Goal: Task Accomplishment & Management: Manage account settings

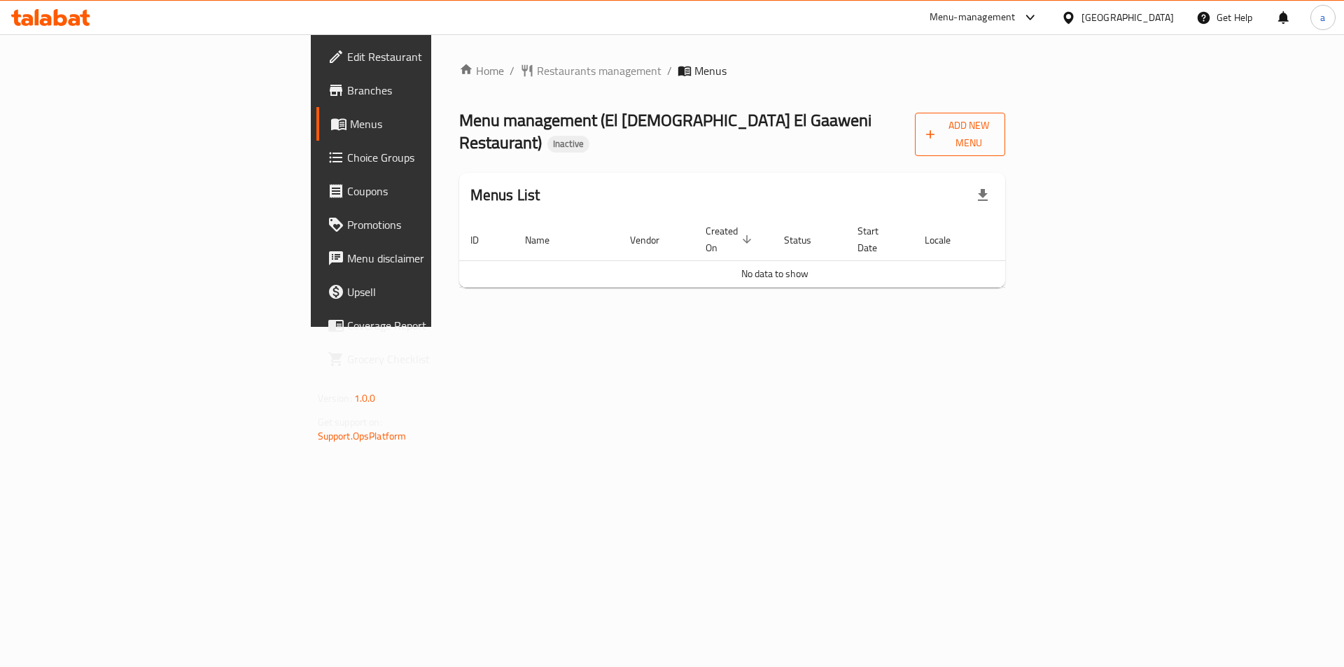
click at [994, 122] on span "Add New Menu" at bounding box center [960, 134] width 68 height 35
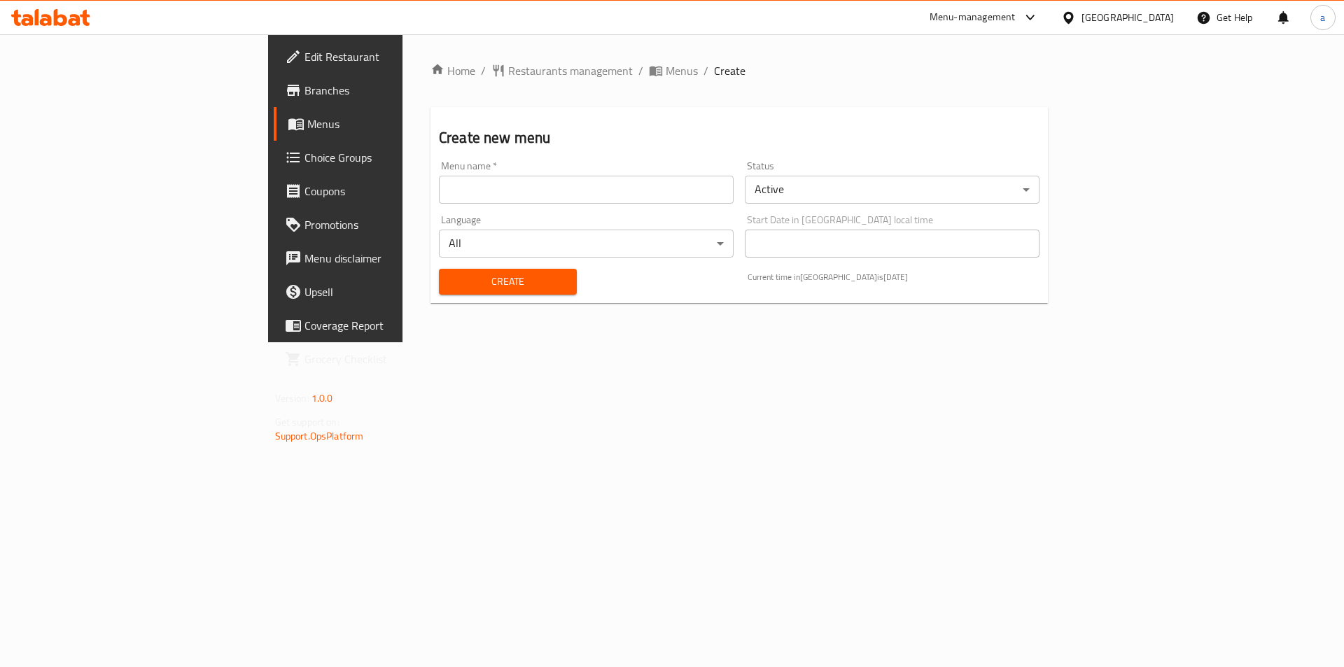
click at [439, 169] on div "Menu name   * Menu name *" at bounding box center [586, 182] width 295 height 43
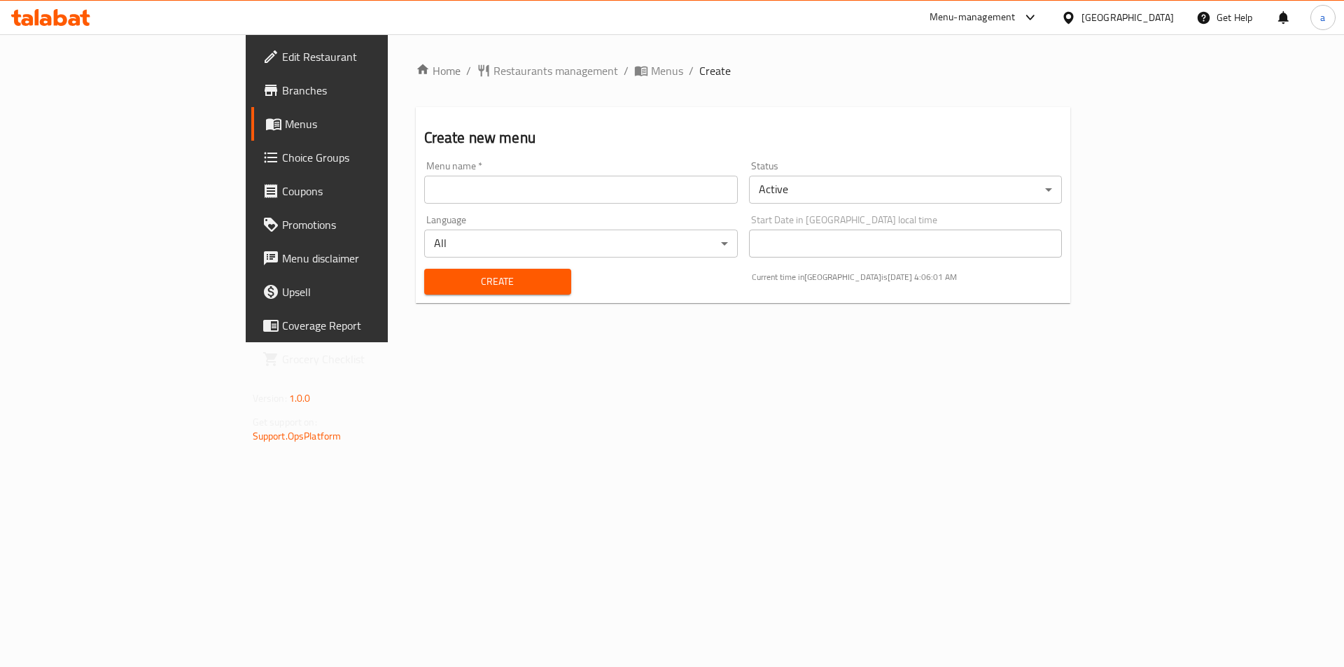
click at [424, 173] on div "Menu name   * Menu name *" at bounding box center [581, 182] width 314 height 43
click at [424, 181] on input "text" at bounding box center [581, 190] width 314 height 28
type input "[DATE]"
click at [435, 276] on span "Create" at bounding box center [497, 282] width 125 height 18
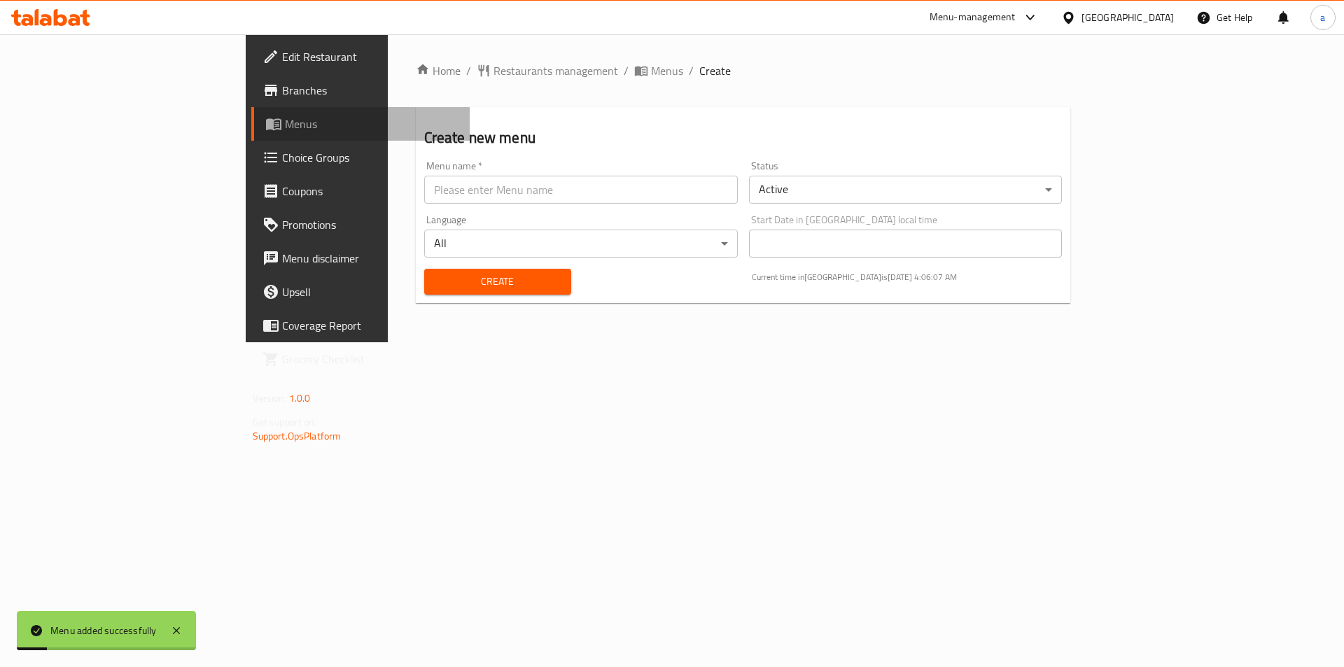
click at [285, 125] on span "Menus" at bounding box center [372, 124] width 174 height 17
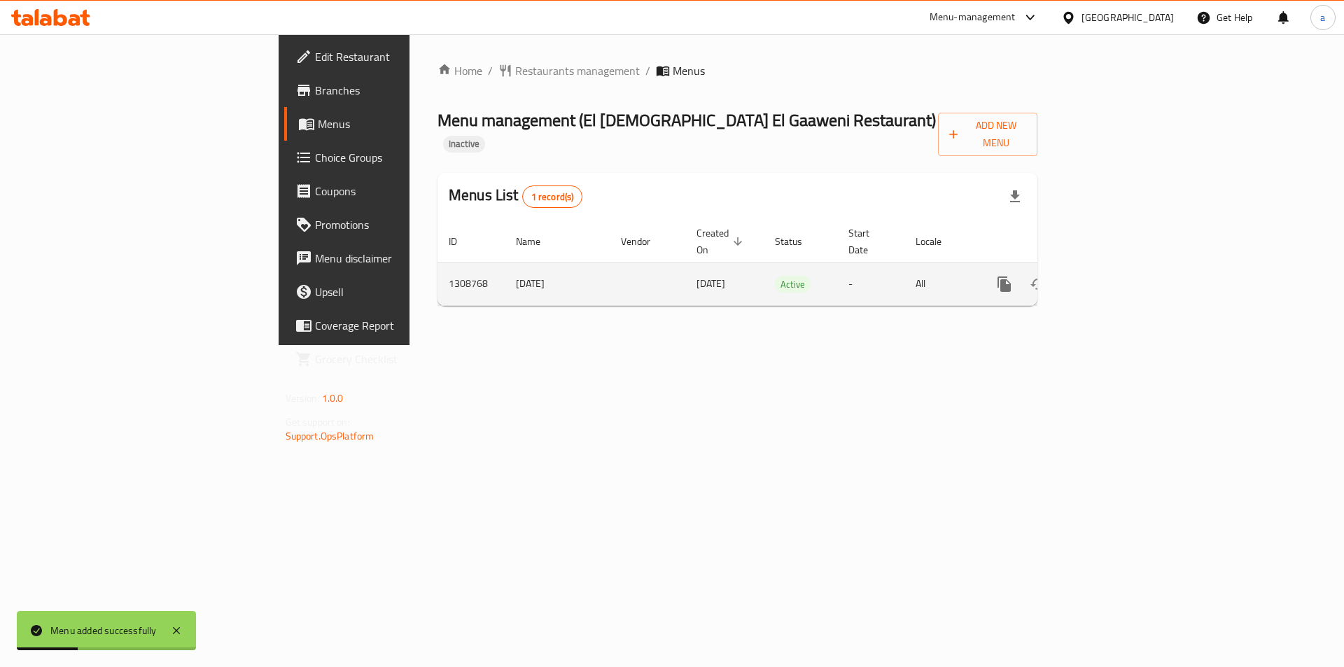
click at [1114, 276] on icon "enhanced table" at bounding box center [1105, 284] width 17 height 17
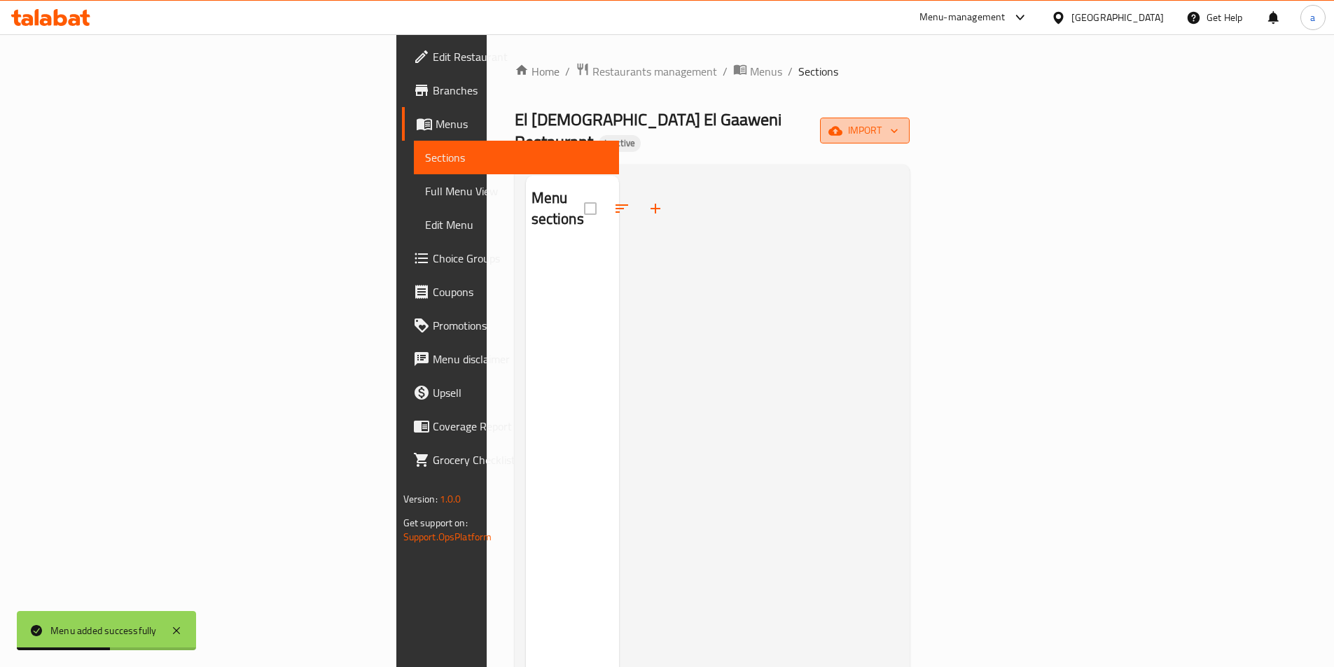
click at [901, 124] on icon "button" at bounding box center [894, 131] width 14 height 14
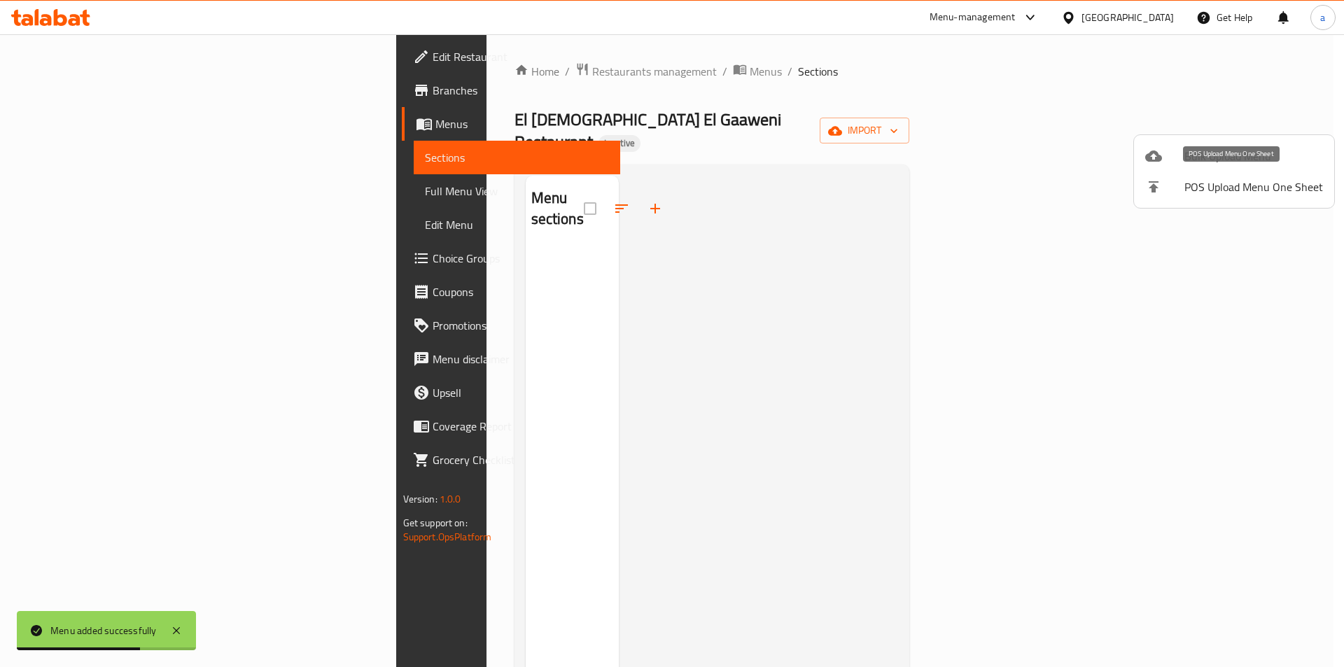
click at [1191, 154] on span "Bulk Upload Menu" at bounding box center [1254, 156] width 139 height 17
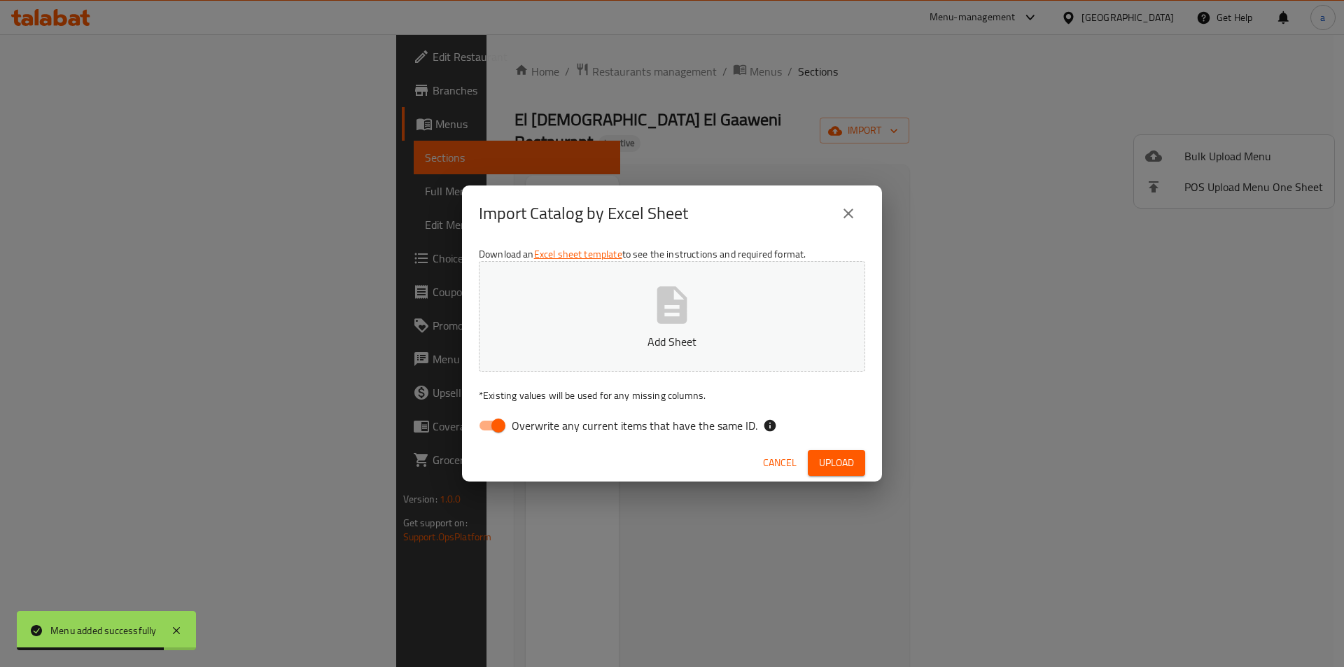
click at [479, 413] on input "Overwrite any current items that have the same ID." at bounding box center [499, 425] width 80 height 27
checkbox input "false"
click at [600, 345] on p "Add Sheet" at bounding box center [672, 341] width 343 height 17
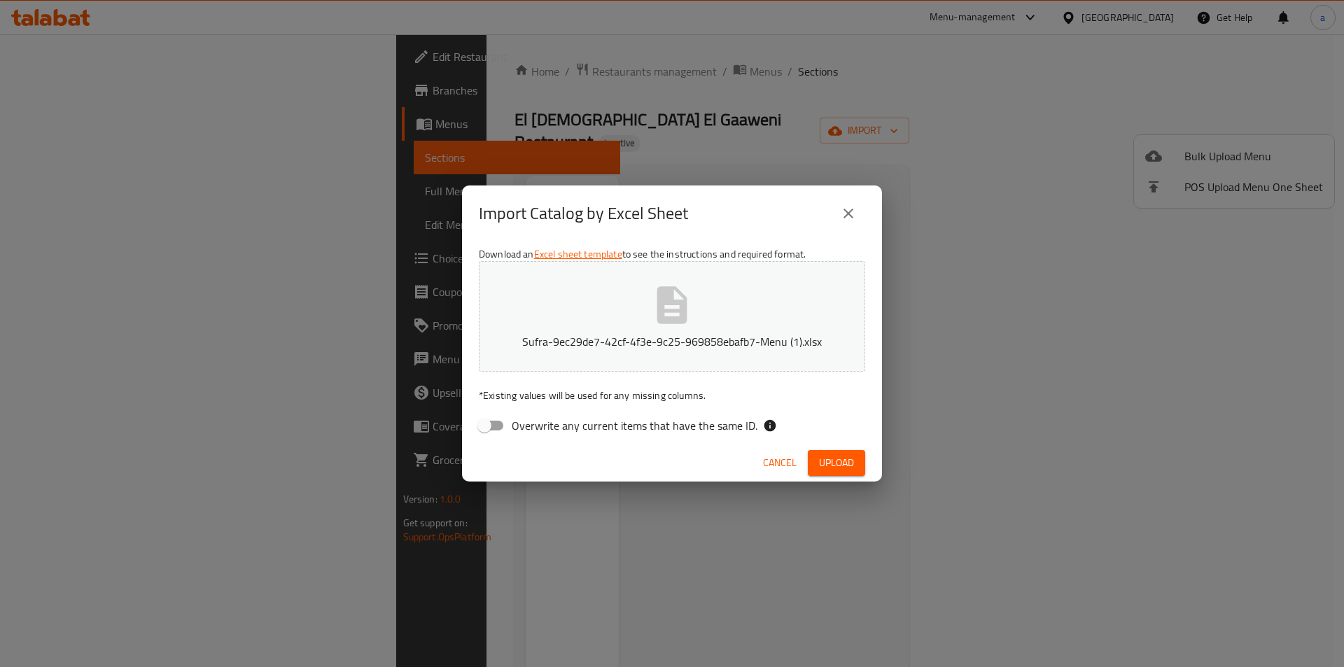
click at [824, 468] on span "Upload" at bounding box center [836, 463] width 35 height 18
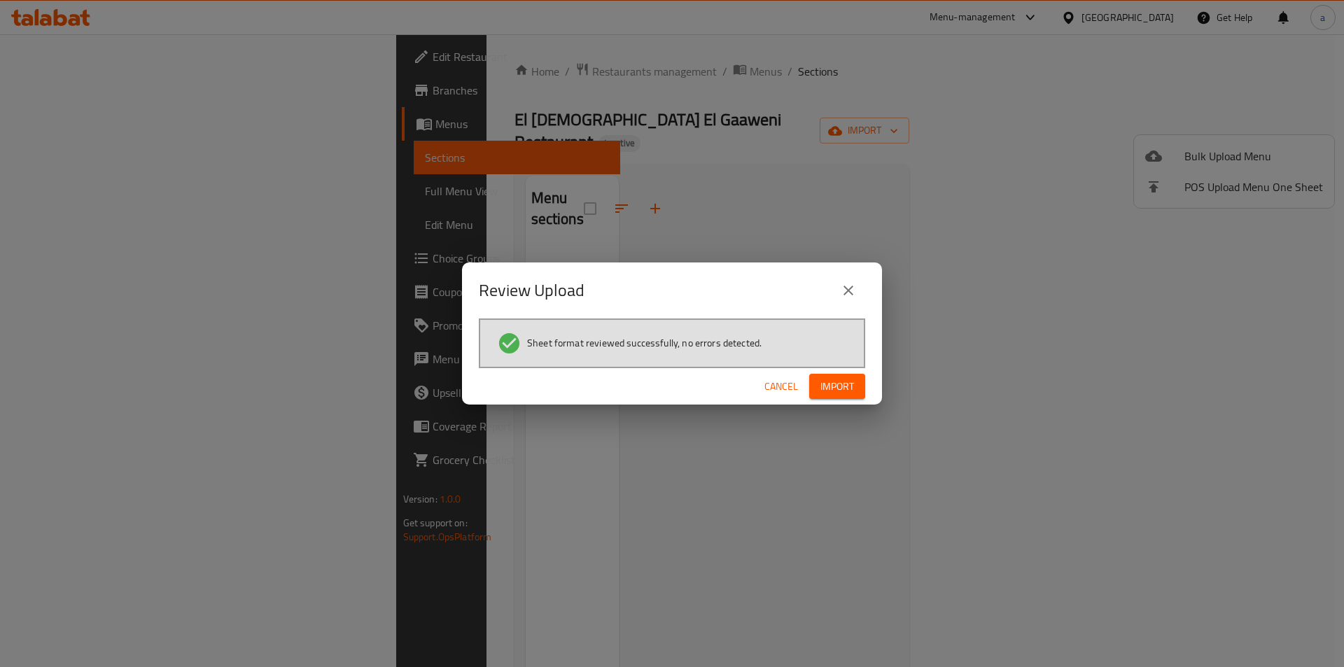
click at [839, 386] on span "Import" at bounding box center [837, 387] width 34 height 18
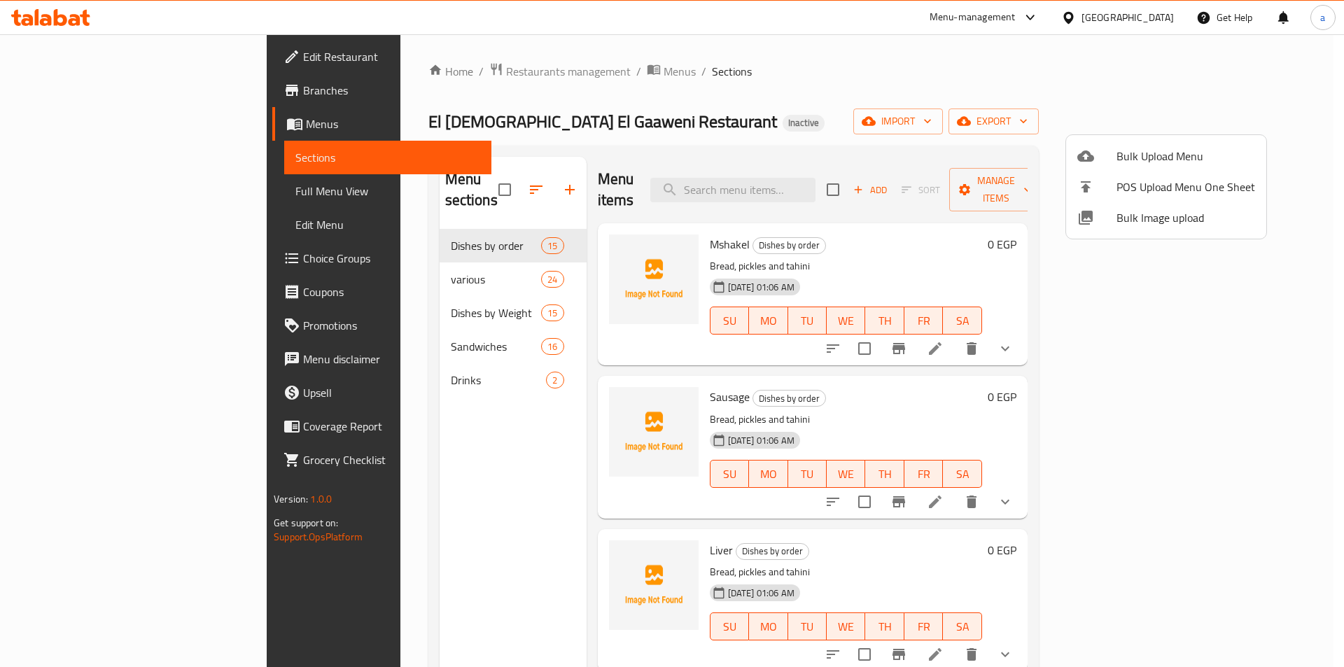
click at [917, 42] on div at bounding box center [672, 333] width 1344 height 667
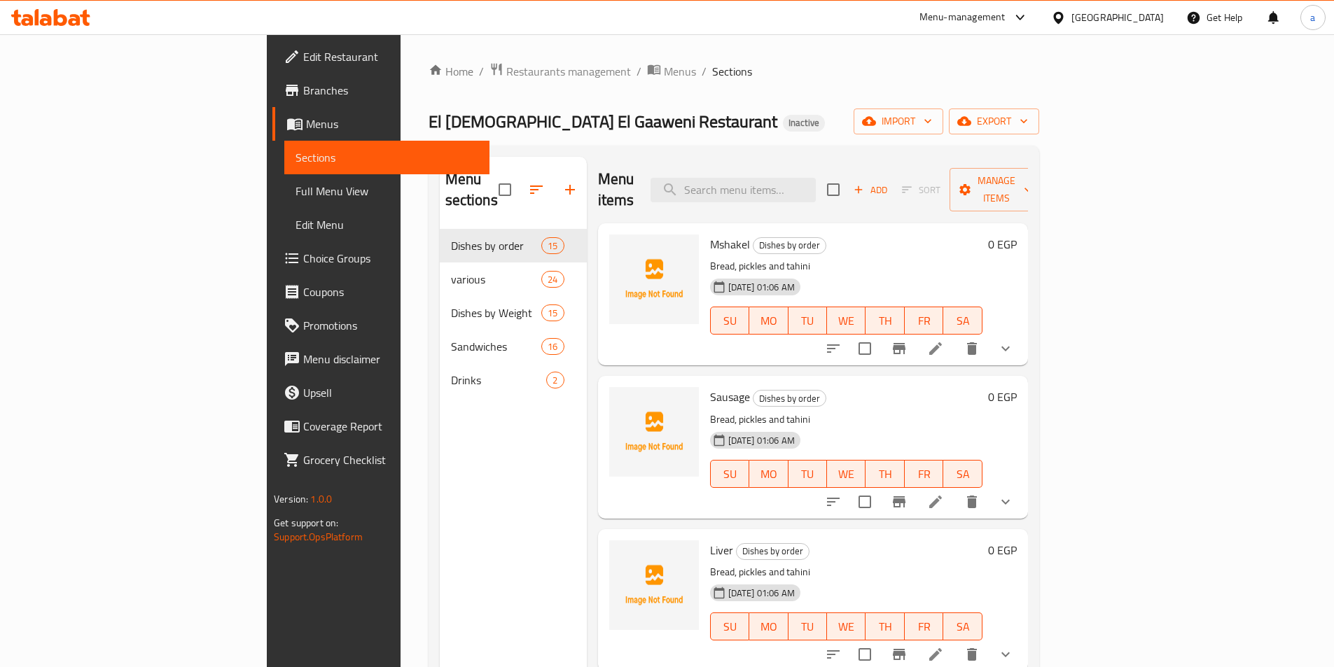
click at [797, 39] on div "Home / Restaurants management / Menus / Sections El Muslim El Gaaweni Restauran…" at bounding box center [733, 448] width 666 height 829
click at [693, 41] on div "Home / Restaurants management / Menus / Sections El Muslim El Gaaweni Restauran…" at bounding box center [733, 448] width 666 height 829
click at [641, 29] on div "Menu-management [GEOGRAPHIC_DATA] Get Help a" at bounding box center [667, 18] width 1334 height 34
click at [295, 186] on span "Full Menu View" at bounding box center [386, 191] width 183 height 17
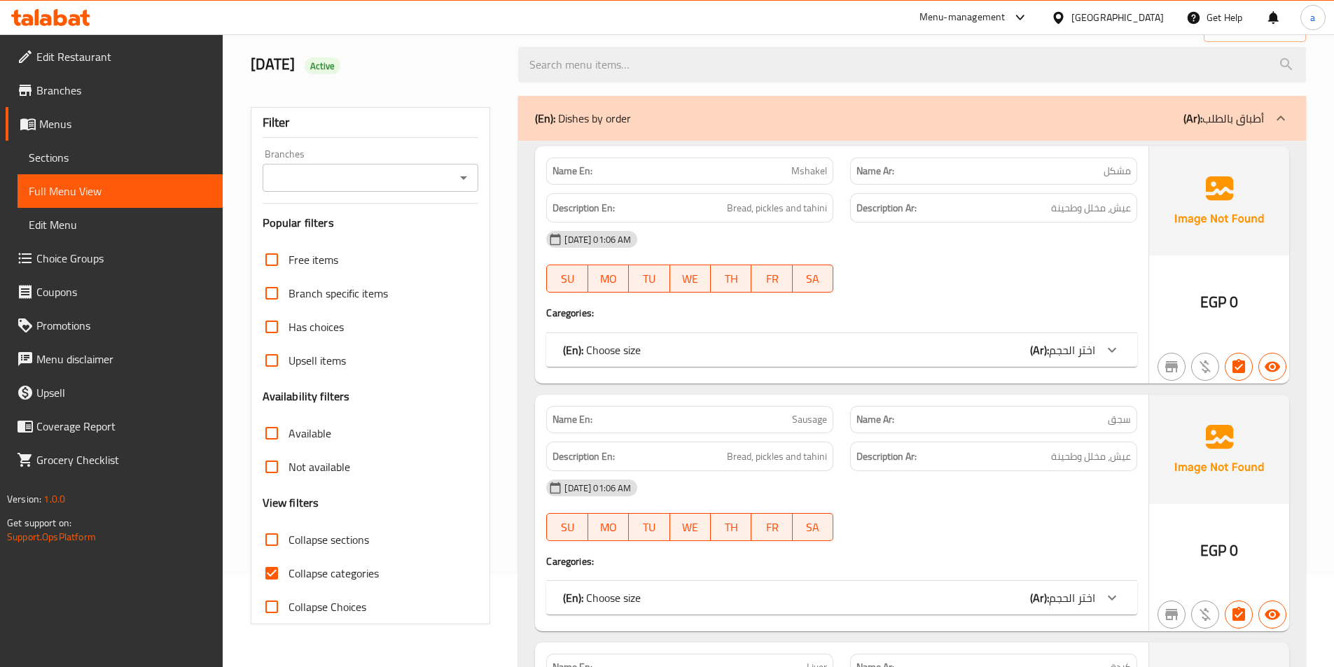
scroll to position [280, 0]
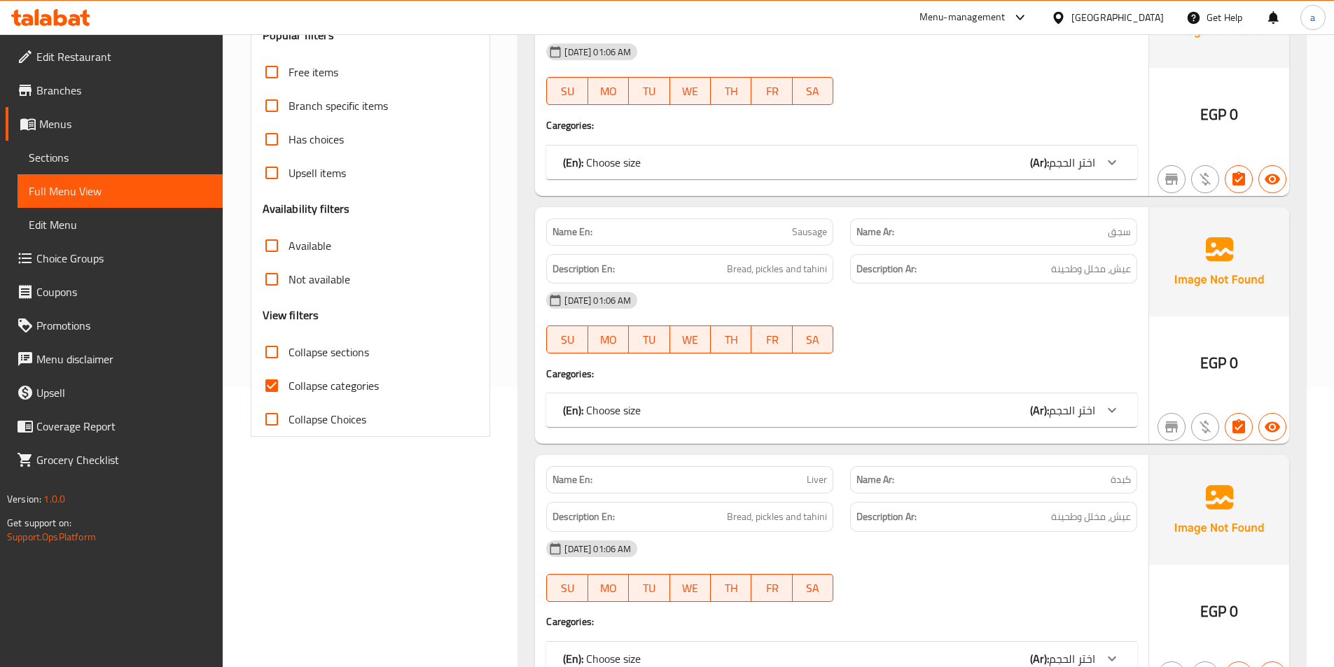
click at [328, 392] on span "Collapse categories" at bounding box center [333, 385] width 90 height 17
click at [288, 392] on input "Collapse categories" at bounding box center [272, 386] width 34 height 34
checkbox input "false"
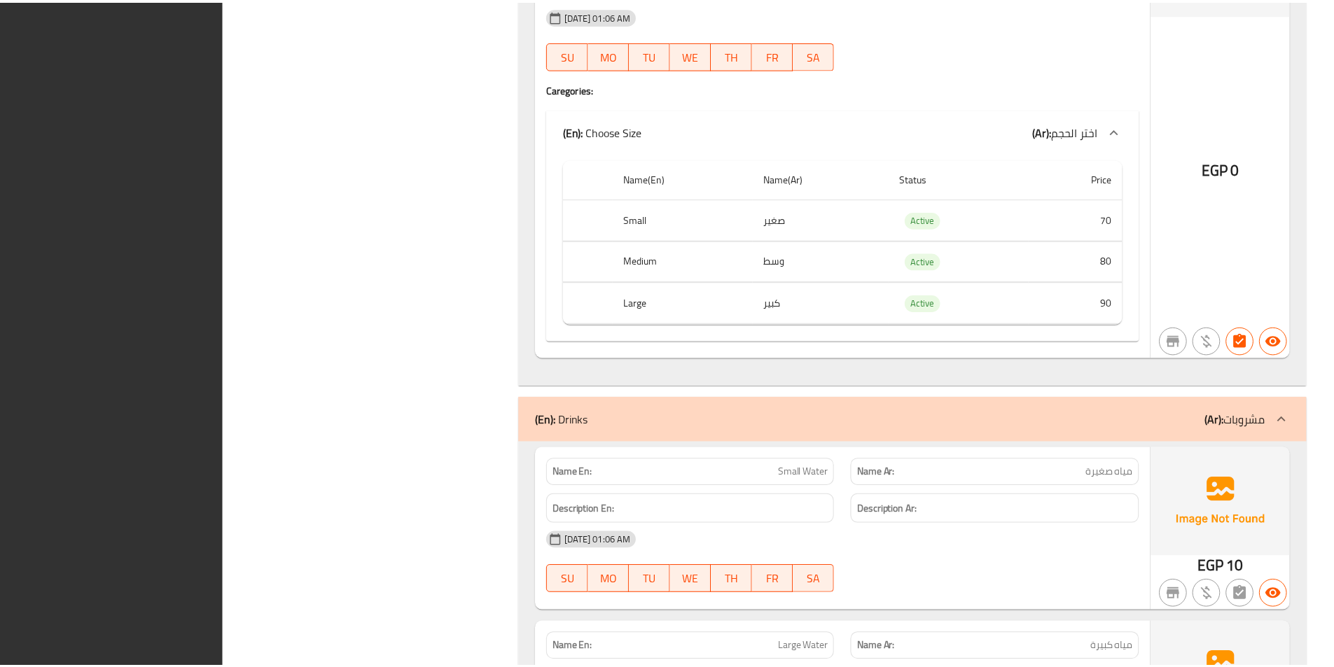
scroll to position [27024, 0]
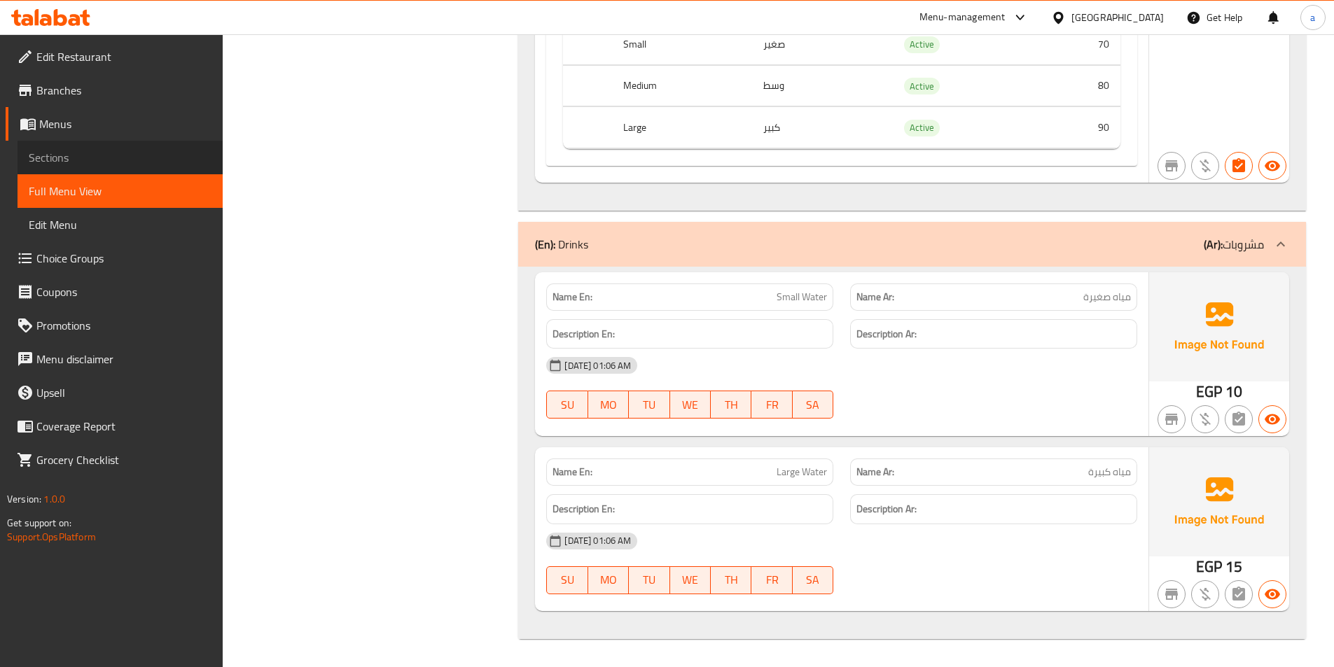
click at [109, 152] on span "Sections" at bounding box center [120, 157] width 183 height 17
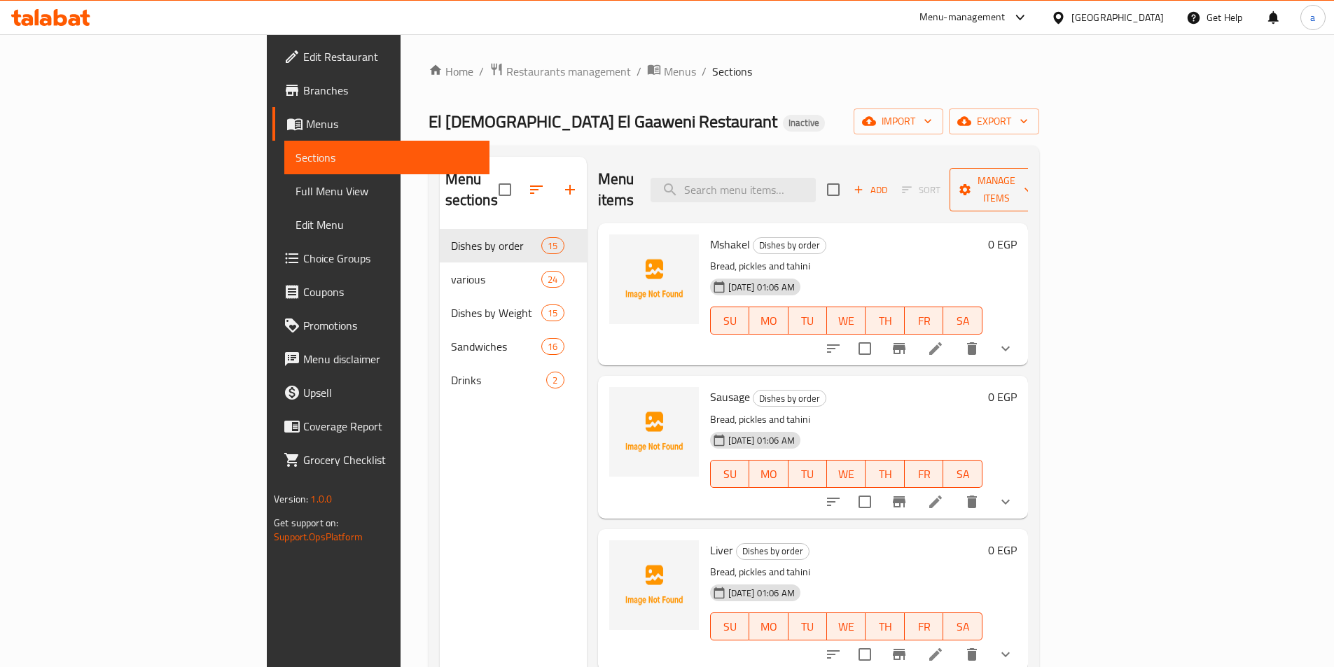
scroll to position [70, 0]
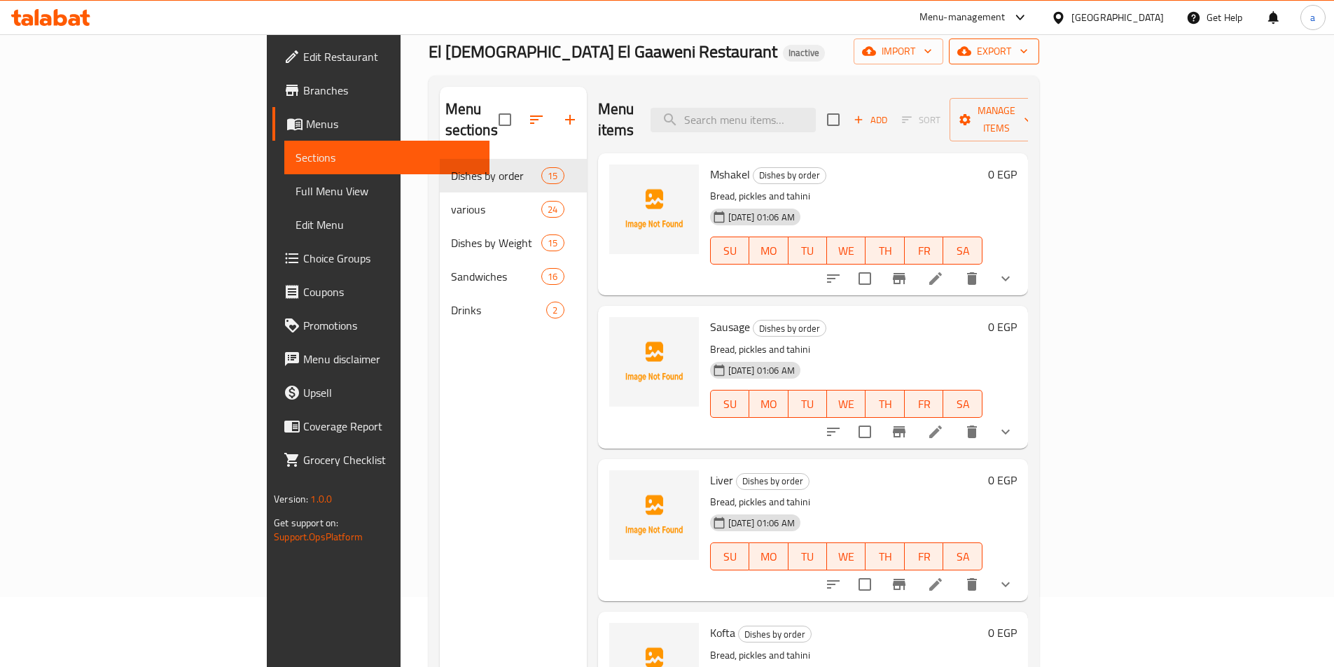
click at [1028, 57] on span "export" at bounding box center [994, 52] width 68 height 18
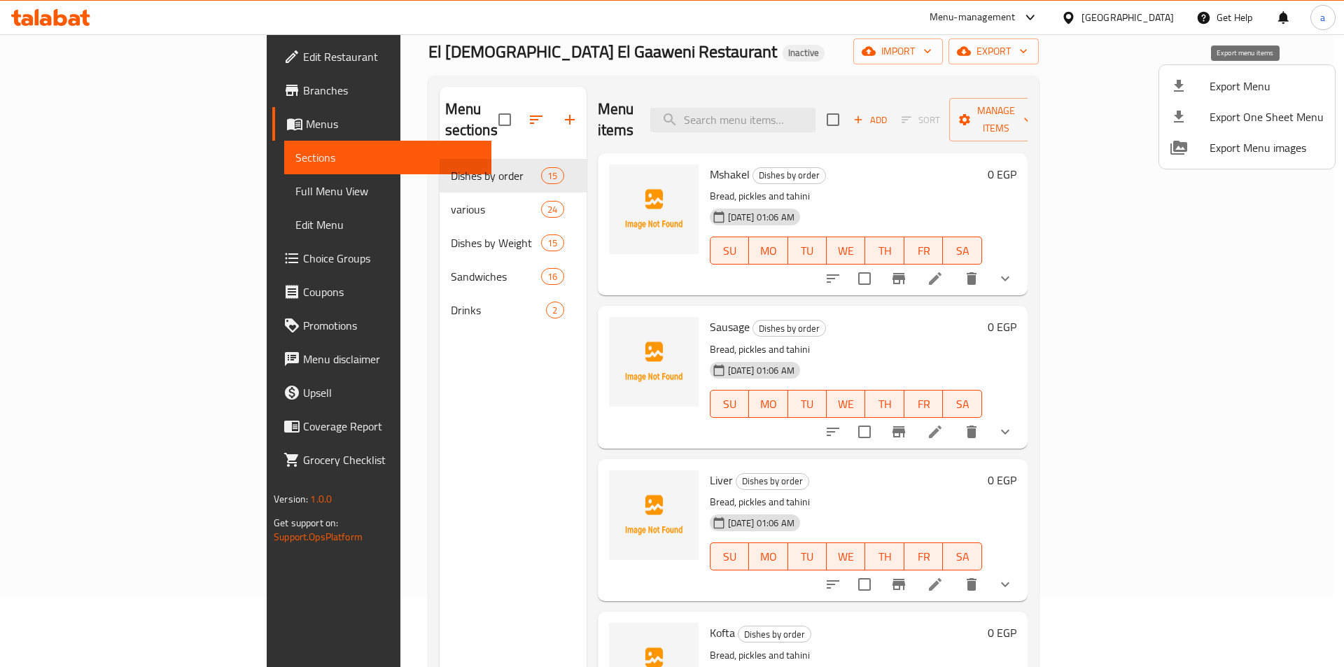
click at [1230, 88] on span "Export Menu" at bounding box center [1267, 86] width 114 height 17
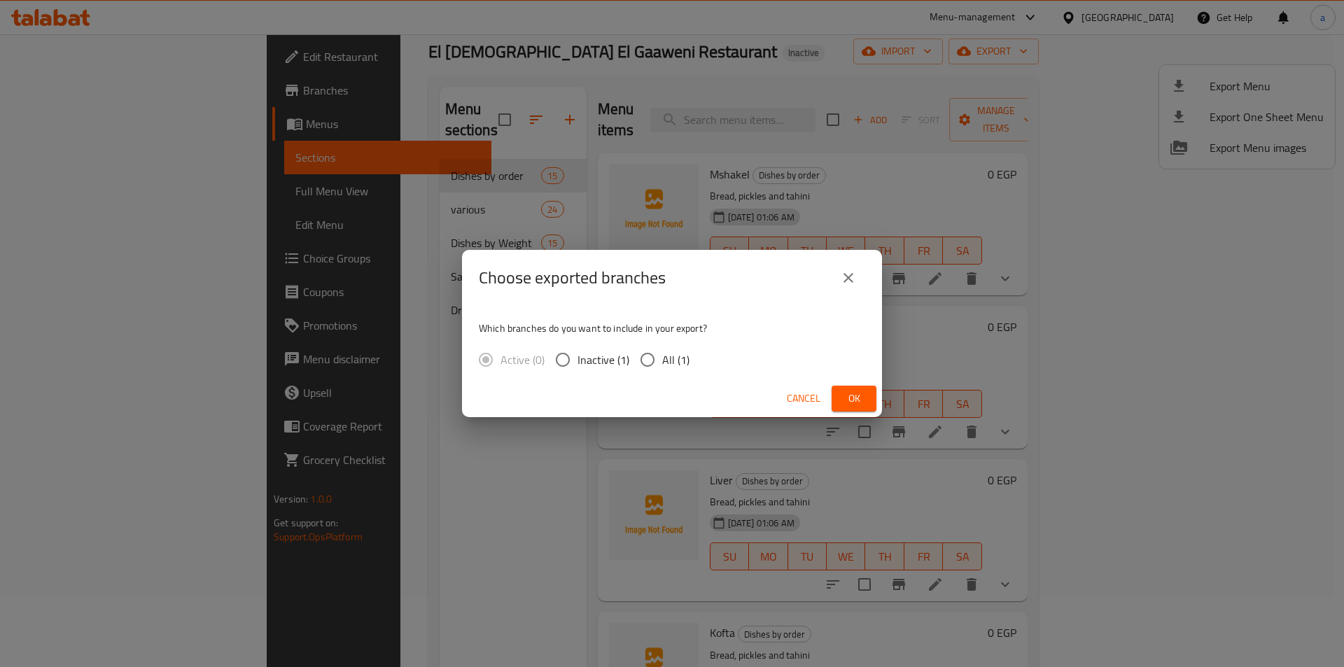
click at [650, 364] on input "All (1)" at bounding box center [647, 359] width 29 height 29
radio input "true"
click at [860, 403] on span "Ok" at bounding box center [854, 399] width 22 height 18
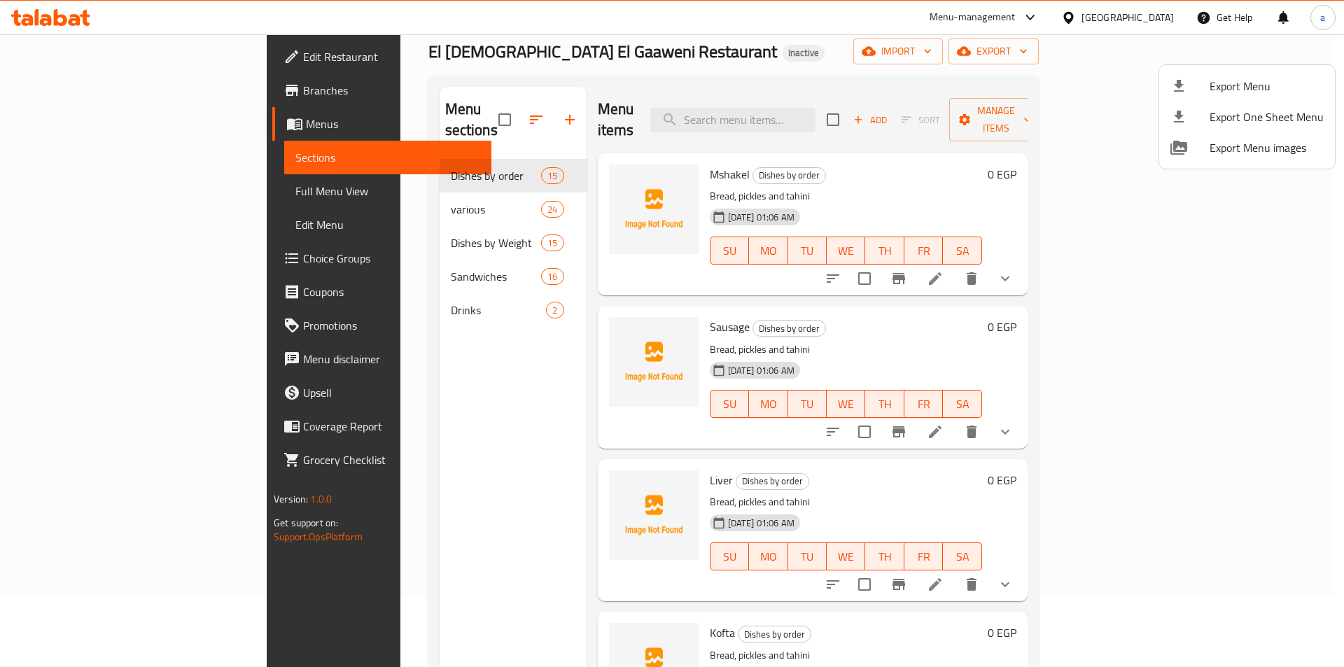
click at [80, 95] on div at bounding box center [672, 333] width 1344 height 667
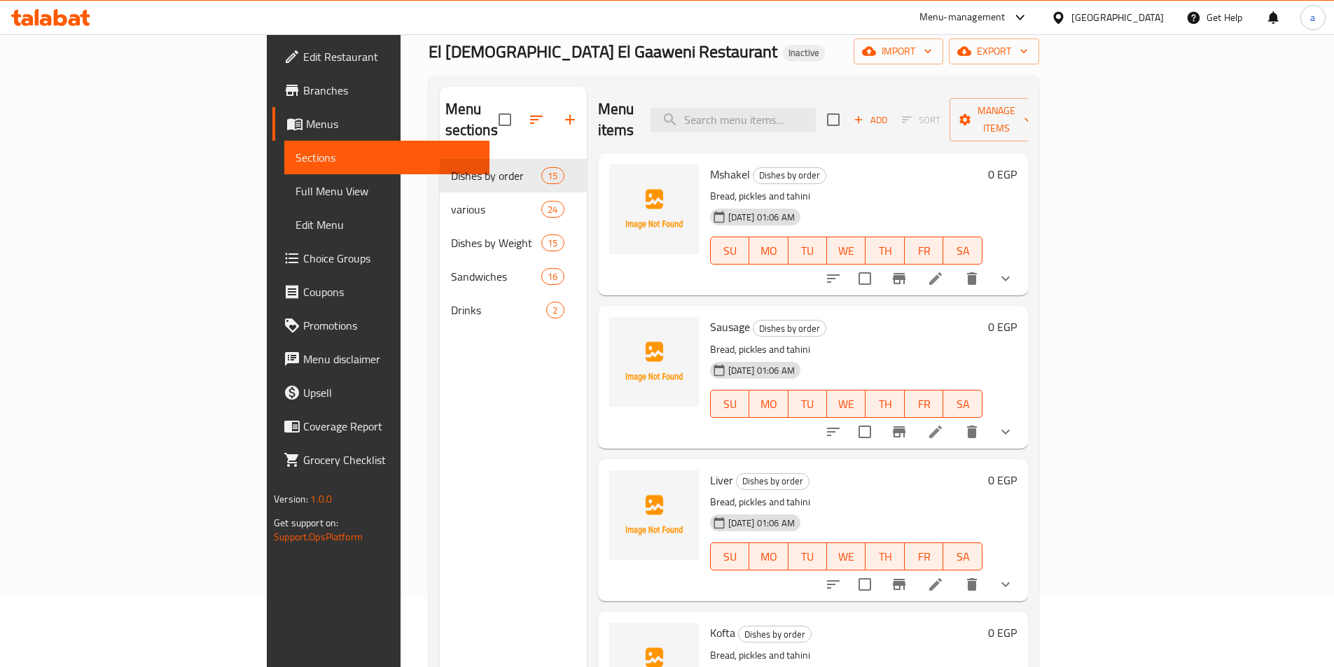
click at [303, 83] on span "Branches" at bounding box center [390, 90] width 175 height 17
